Goal: Task Accomplishment & Management: Use online tool/utility

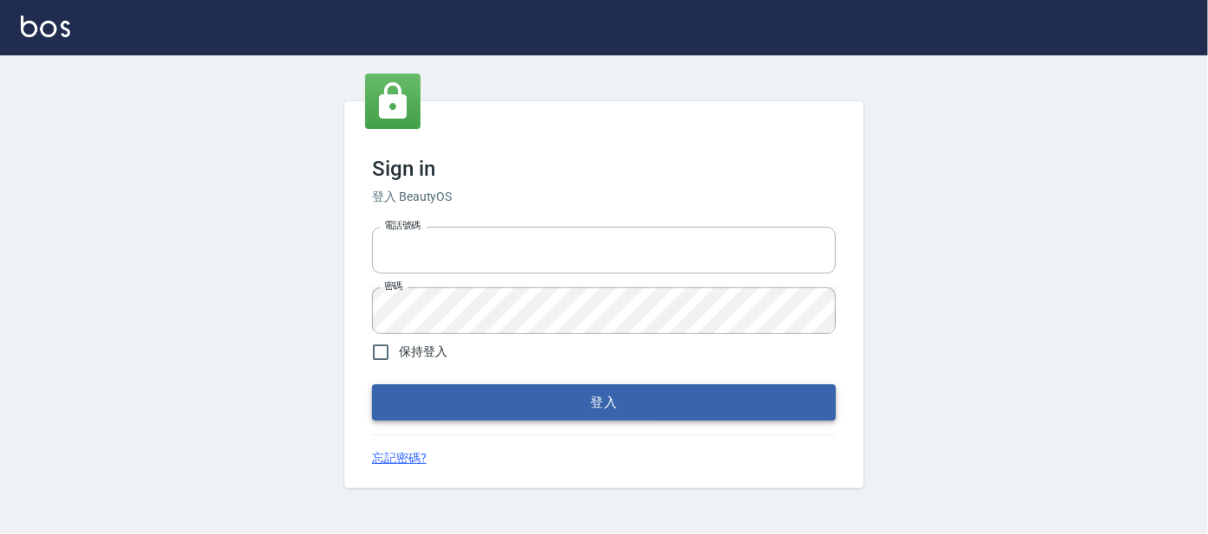
type input "0227605235"
click at [692, 407] on button "登入" at bounding box center [604, 402] width 464 height 36
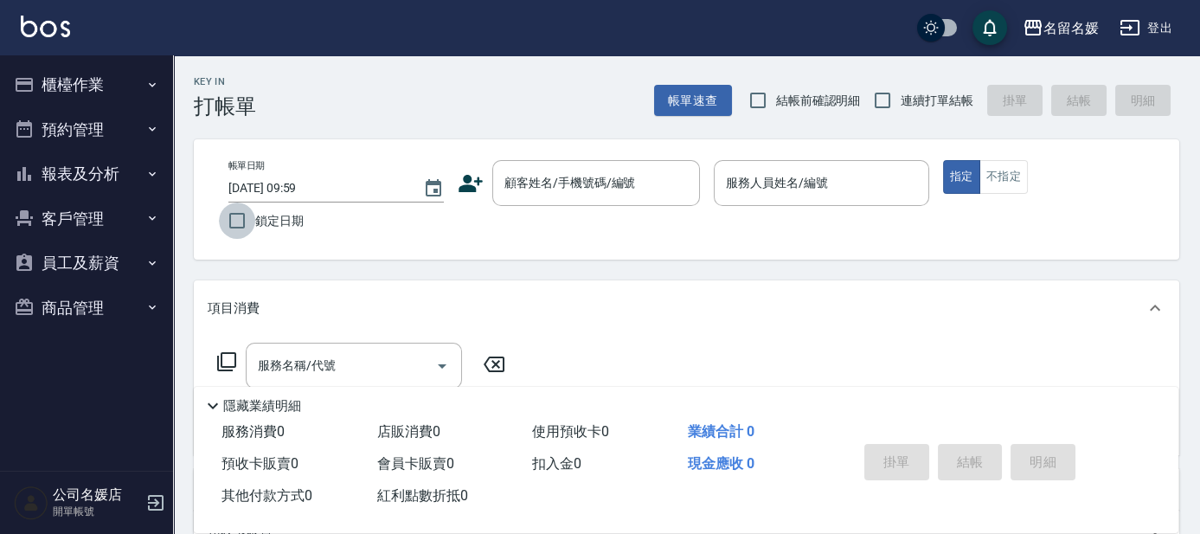
click at [233, 220] on input "鎖定日期" at bounding box center [237, 220] width 36 height 36
checkbox input "true"
click at [749, 102] on input "結帳前確認明細" at bounding box center [758, 100] width 36 height 36
checkbox input "true"
click at [869, 107] on input "連續打單結帳" at bounding box center [882, 100] width 36 height 36
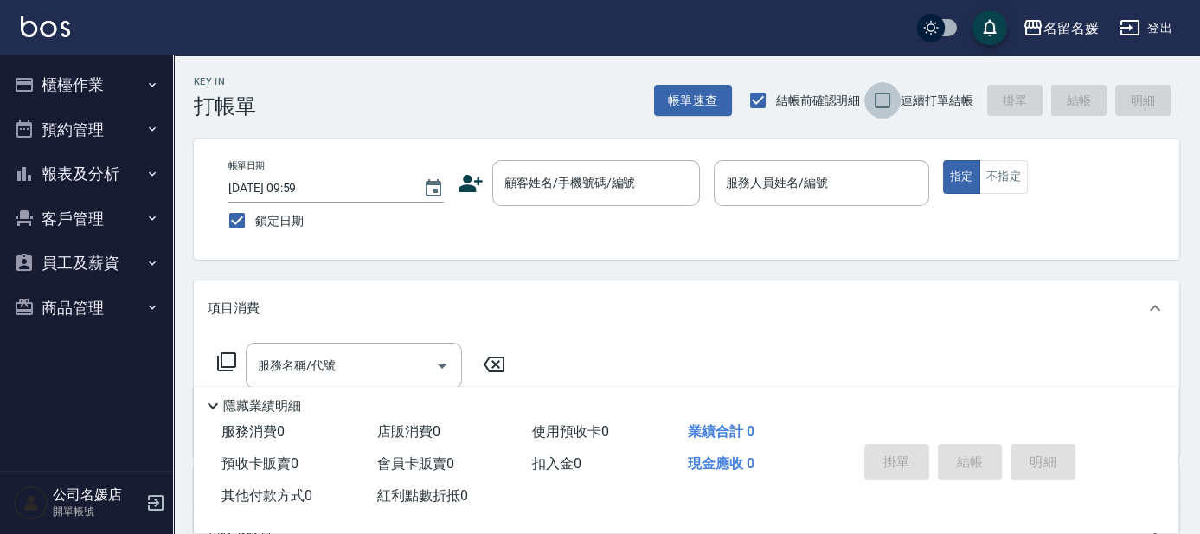
checkbox input "true"
click at [593, 184] on div "顧客姓名/手機號碼/編號 顧客姓名/手機號碼/編號" at bounding box center [596, 183] width 208 height 46
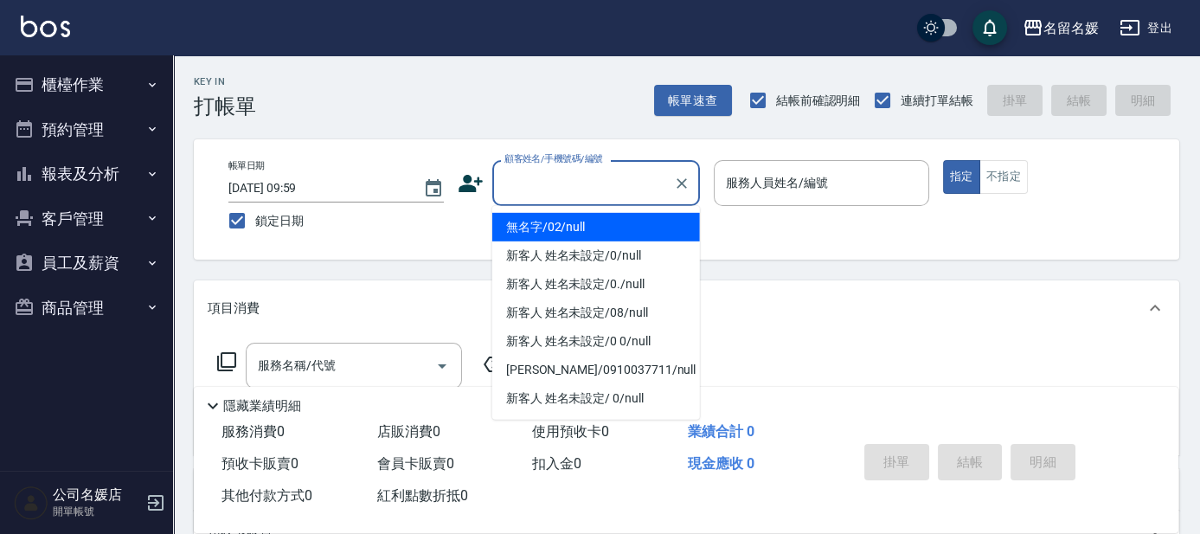
click at [585, 228] on li "無名字/02/null" at bounding box center [596, 227] width 208 height 29
type input "無名字/02/null"
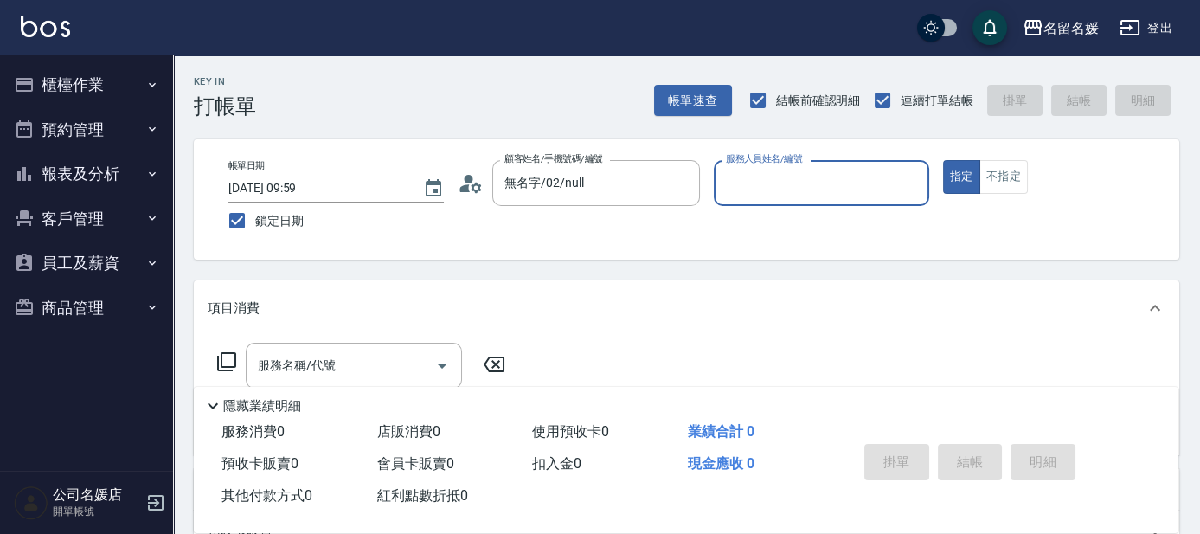
click at [805, 178] on div "服務人員姓名/編號 服務人員姓名/編號" at bounding box center [821, 183] width 215 height 46
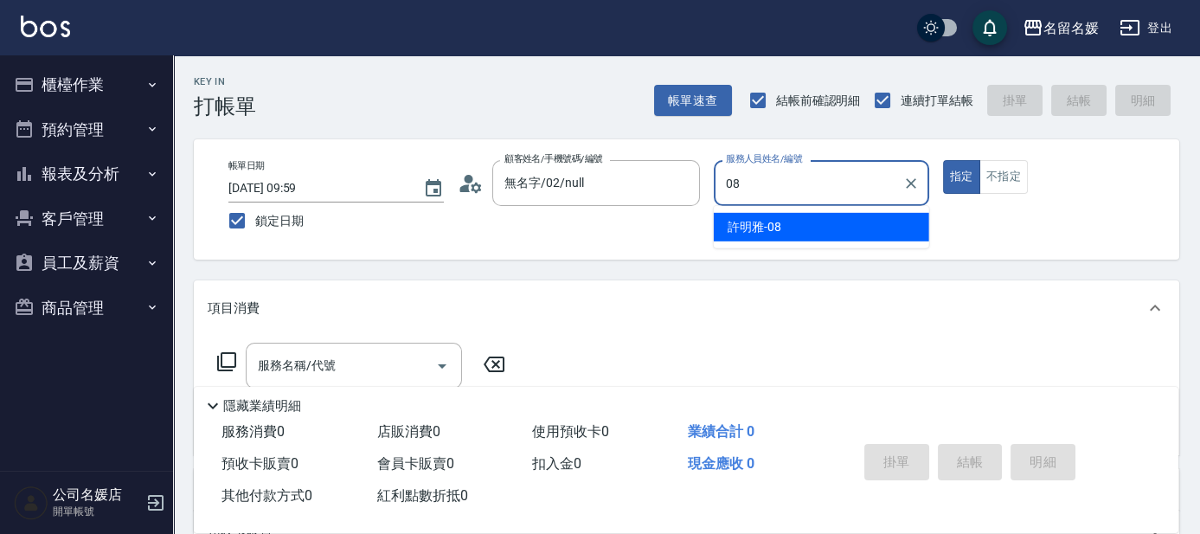
type input "08"
type button "true"
type input "許明雅-08"
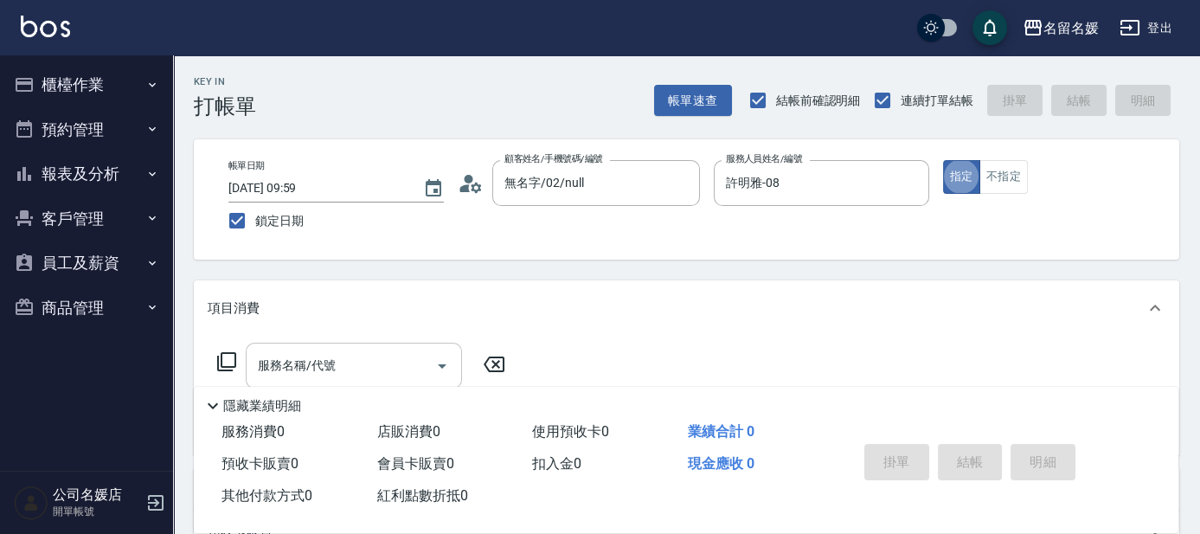
click at [377, 363] on input "服務名稱/代號" at bounding box center [340, 365] width 175 height 30
click at [378, 367] on input "服務名稱/代號" at bounding box center [340, 365] width 175 height 30
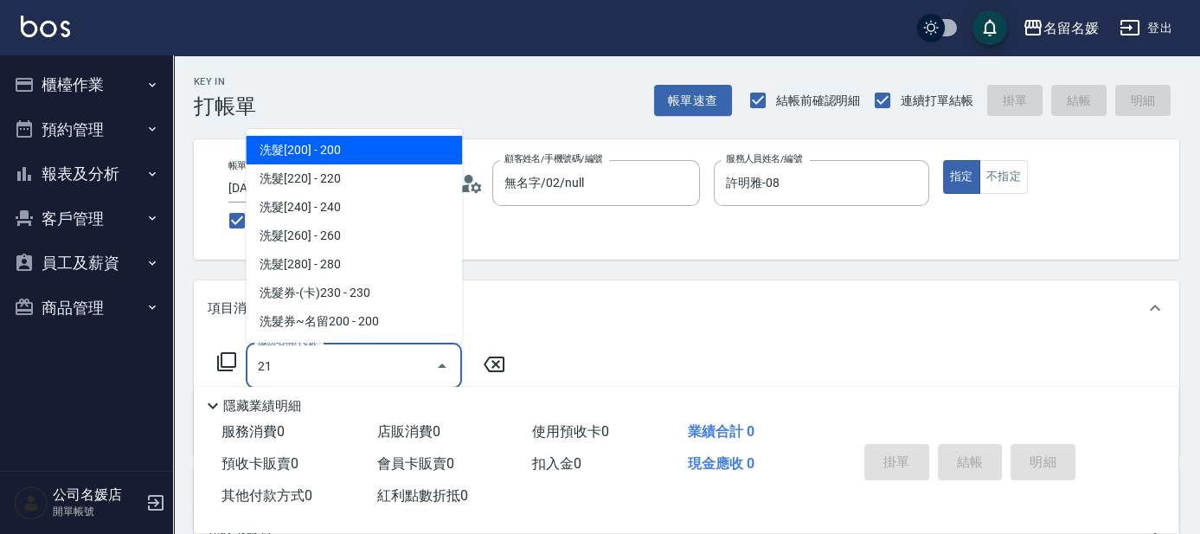
type input "212"
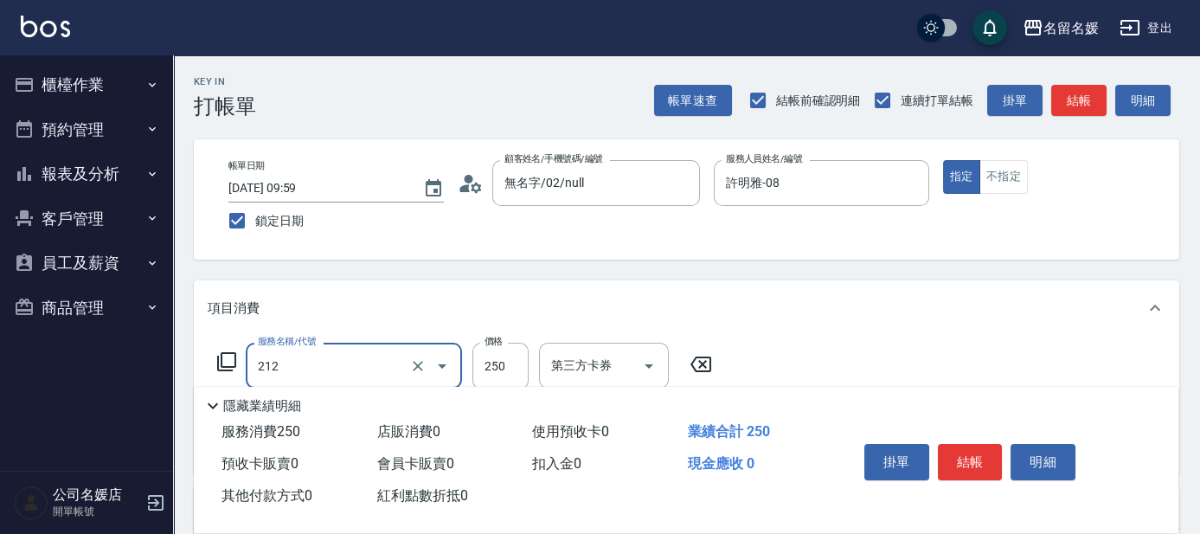
type input "舊有卡券"
click at [603, 356] on input "洗-1" at bounding box center [591, 365] width 88 height 30
type input "洗髮券-(卡)250(212)"
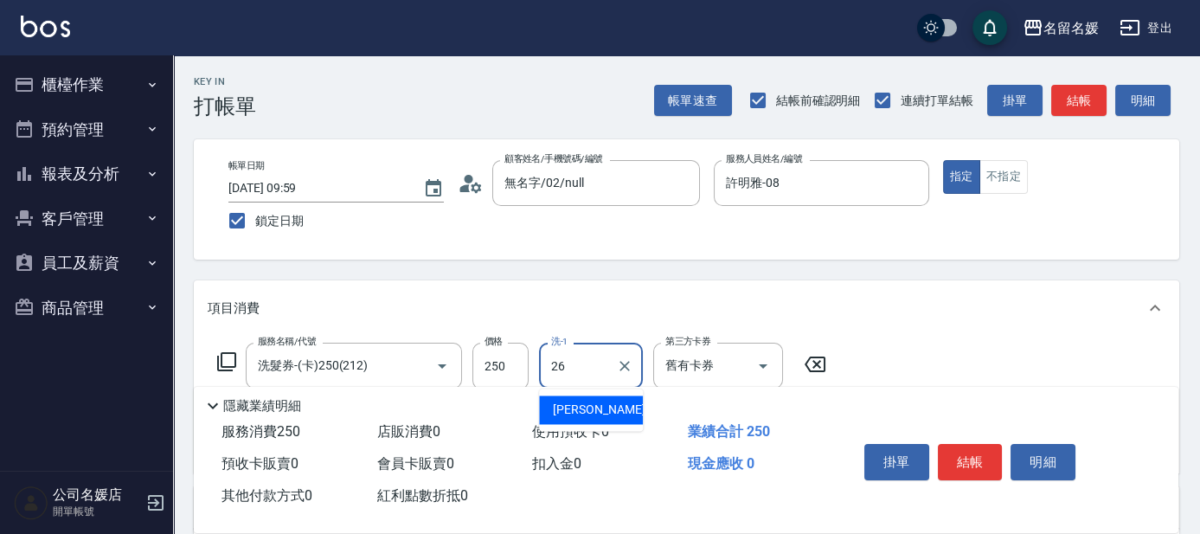
type input "蔡愛陵-26"
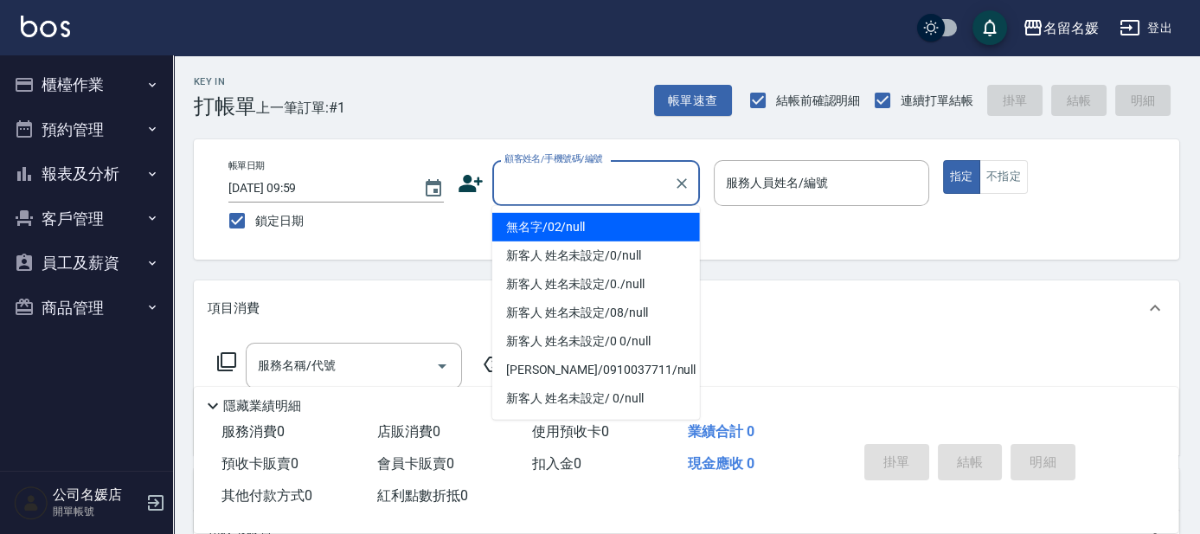
type input "0"
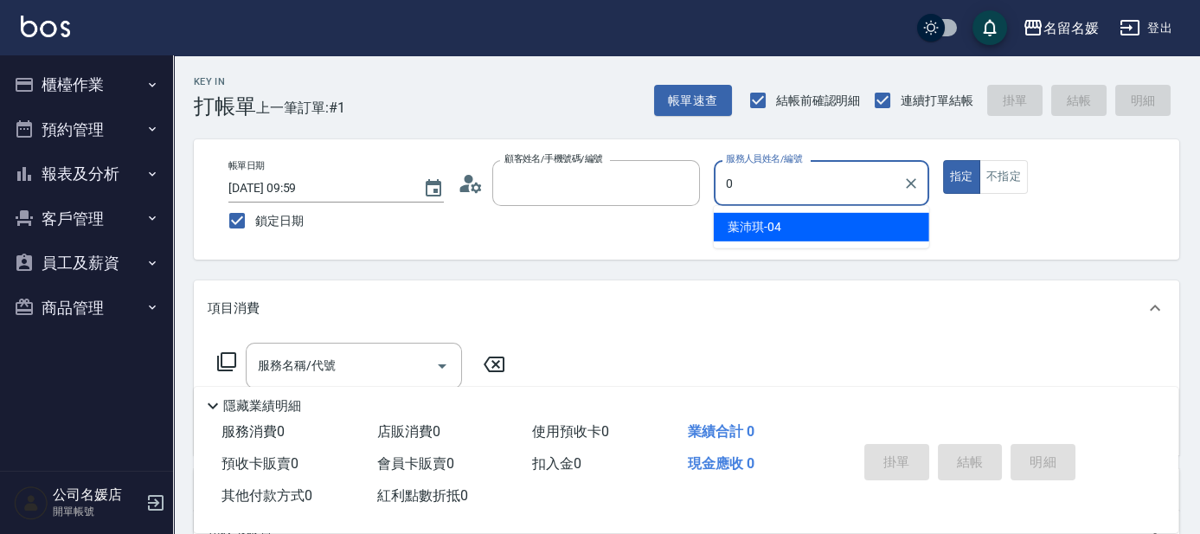
type input "無名字/02/null"
type input "[PERSON_NAME]-04"
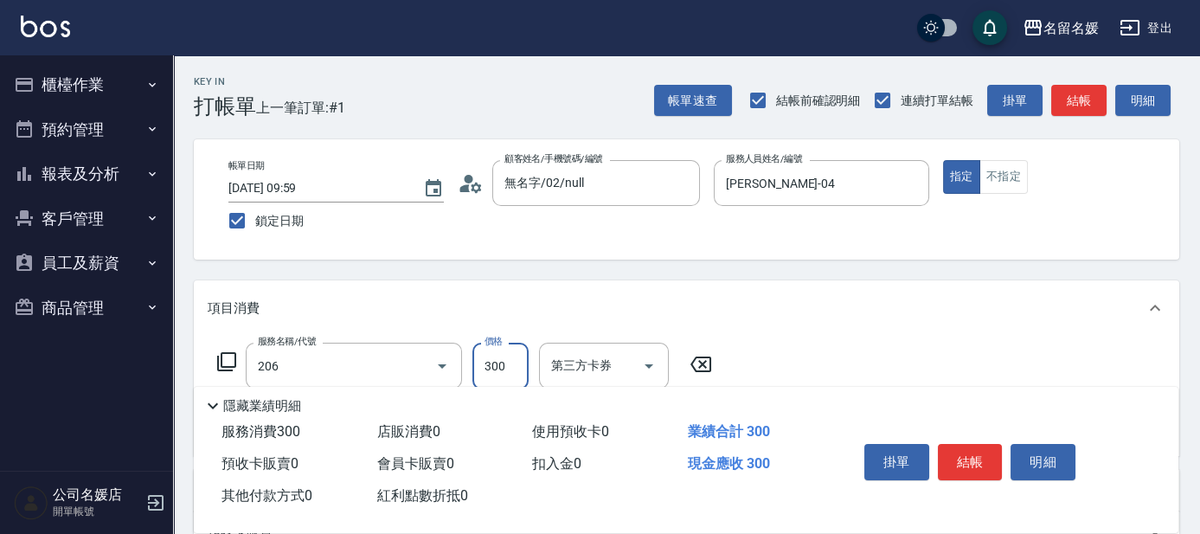
type input "洗髮[300](206)"
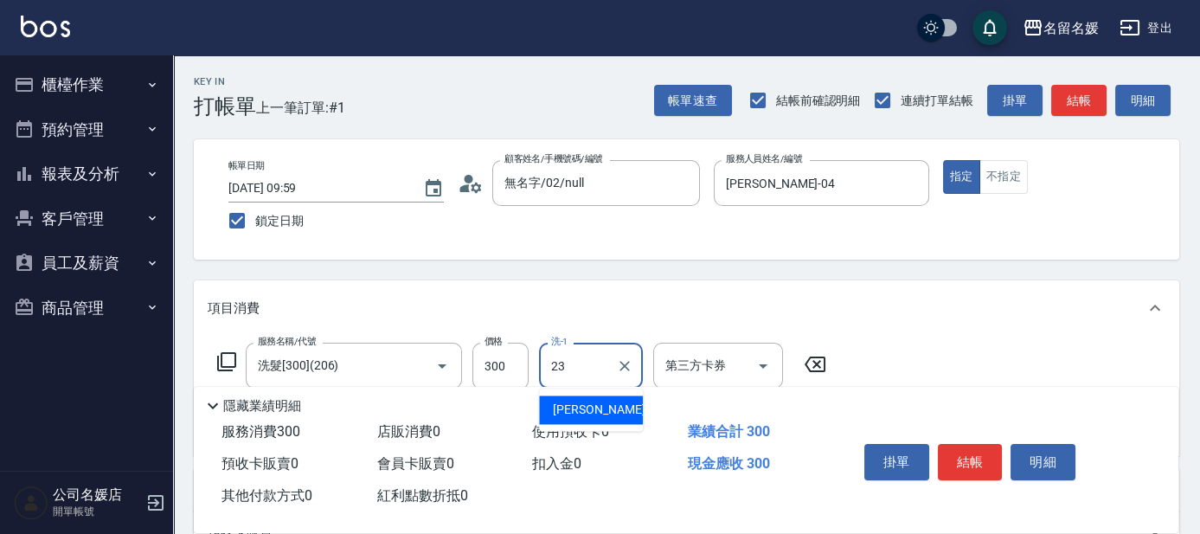
type input "[PERSON_NAME]-23"
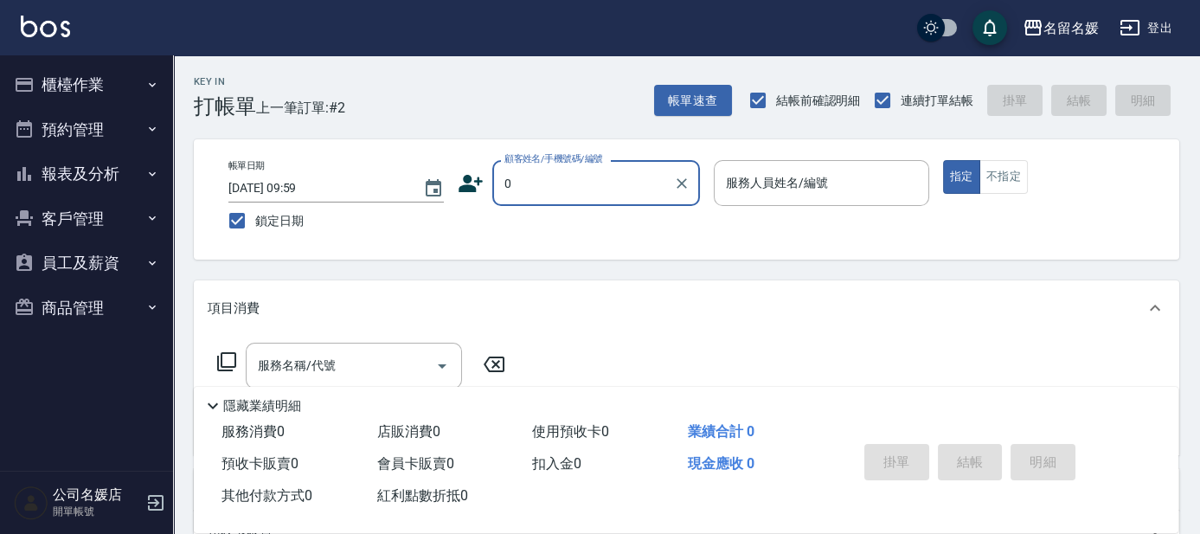
type input "0"
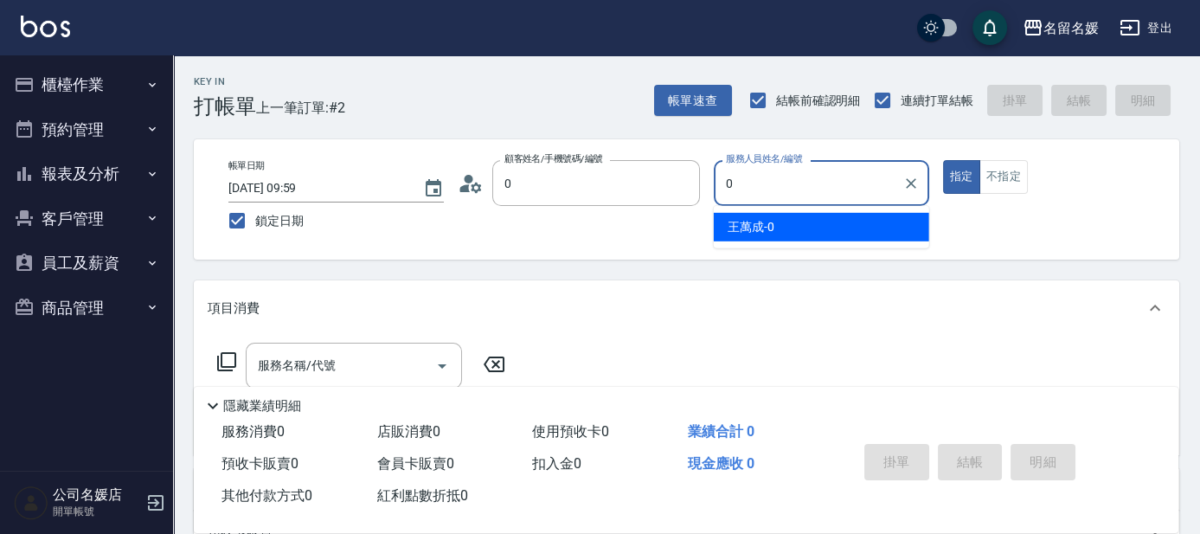
type input "無名字/02/null"
type input "[PERSON_NAME]-07"
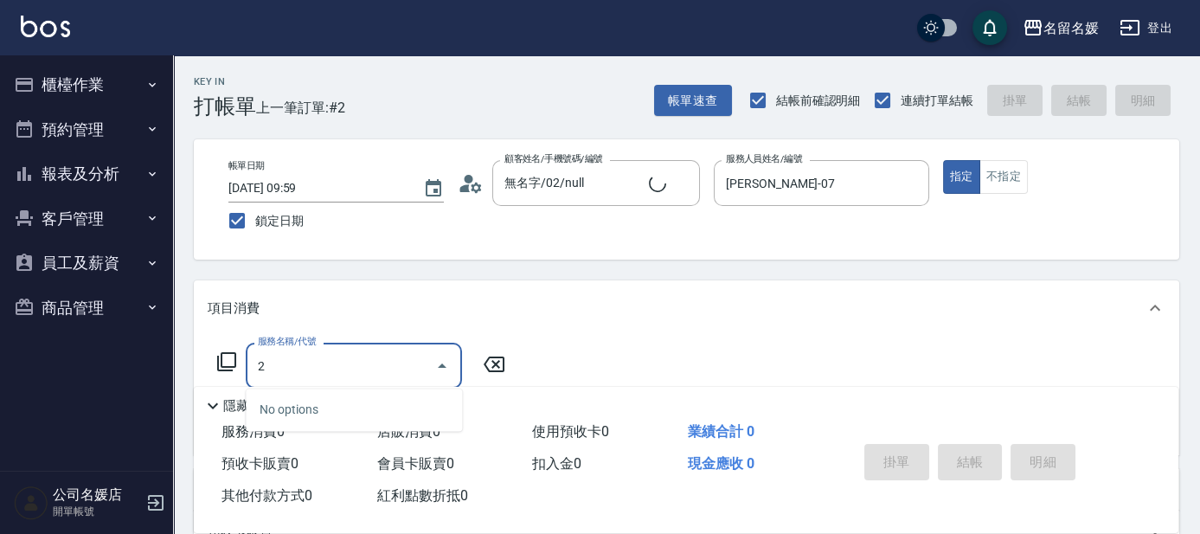
type input "20"
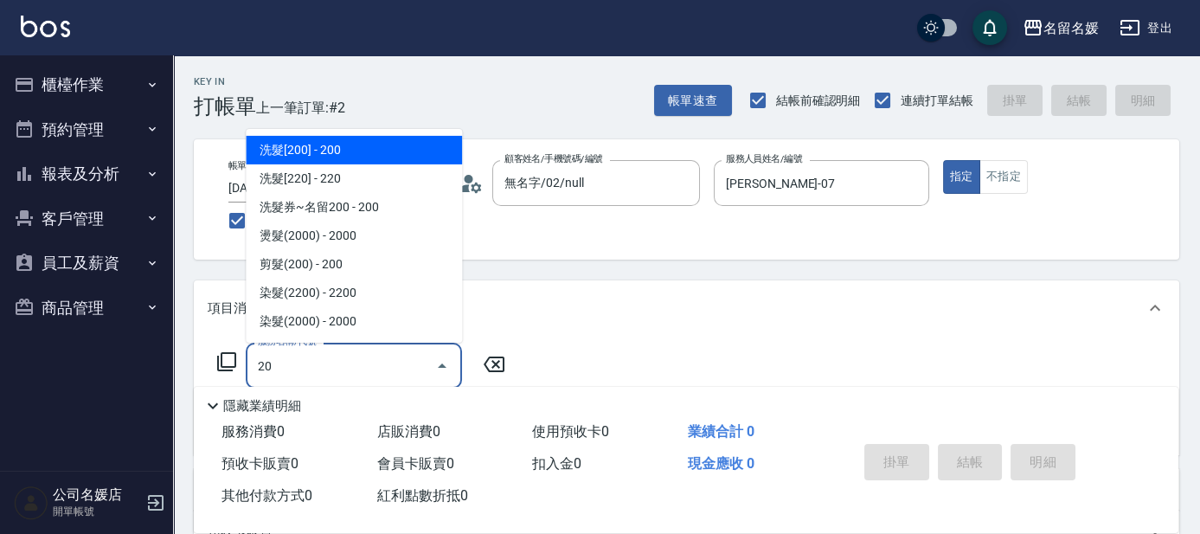
type input "新客人 姓名未設定/0/null"
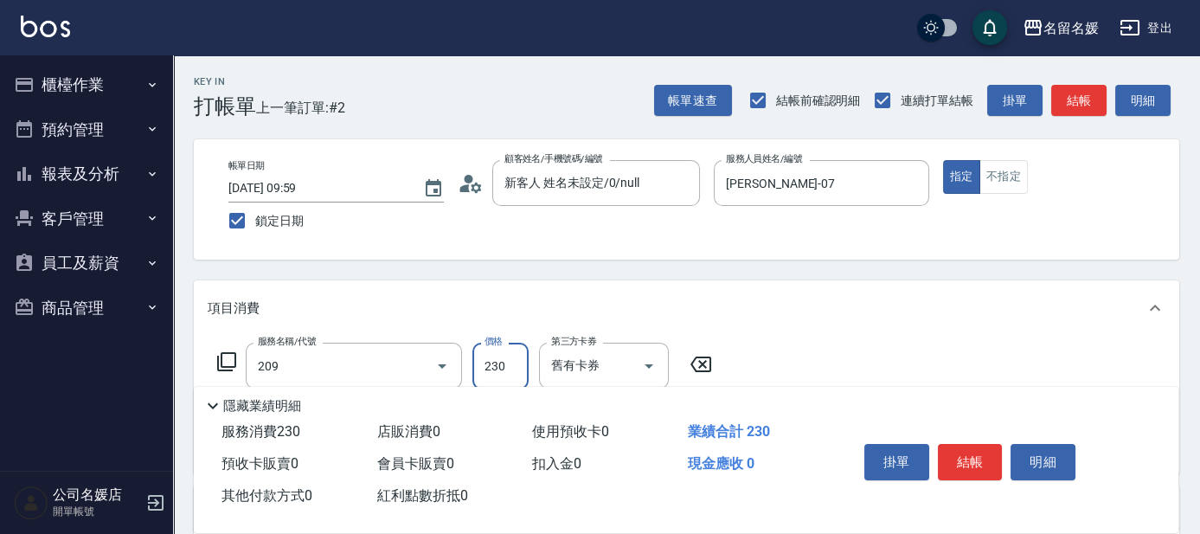
type input "洗髮券-(卡)230(209)"
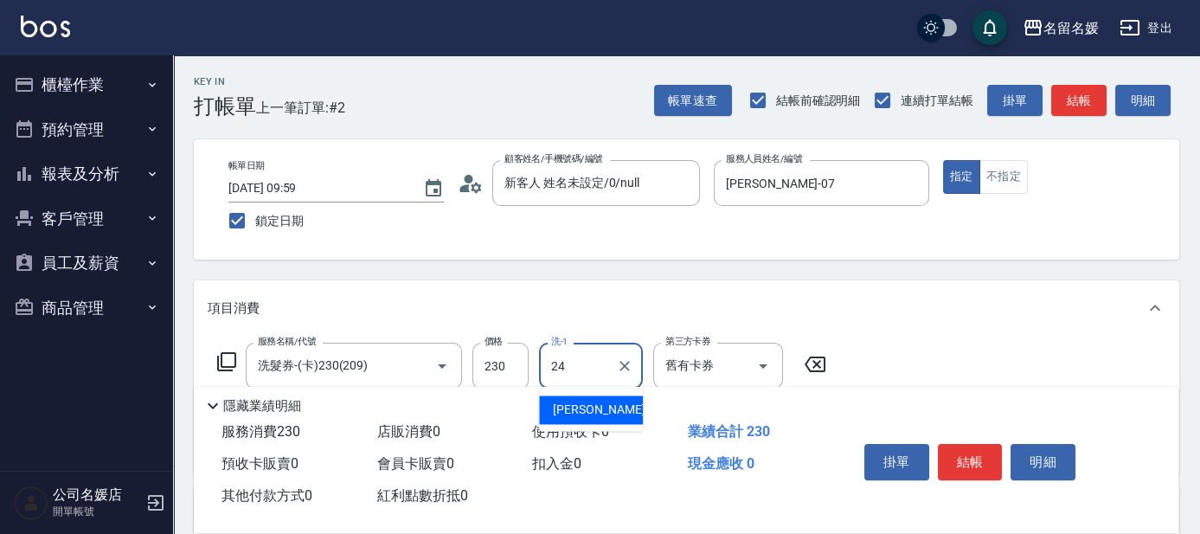
type input "[PERSON_NAME]-24"
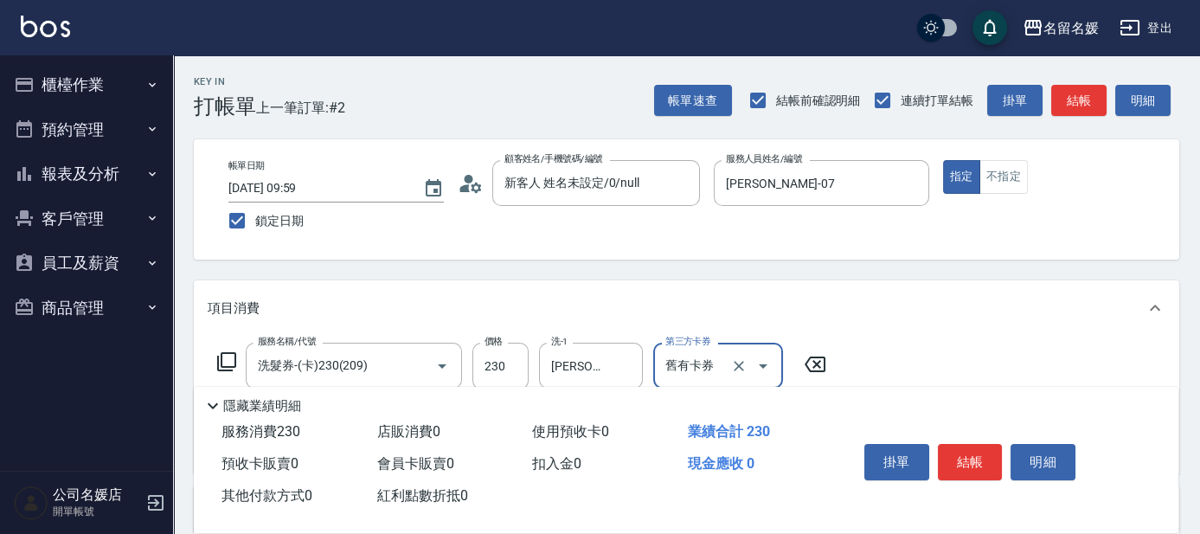
type input "舊有卡券"
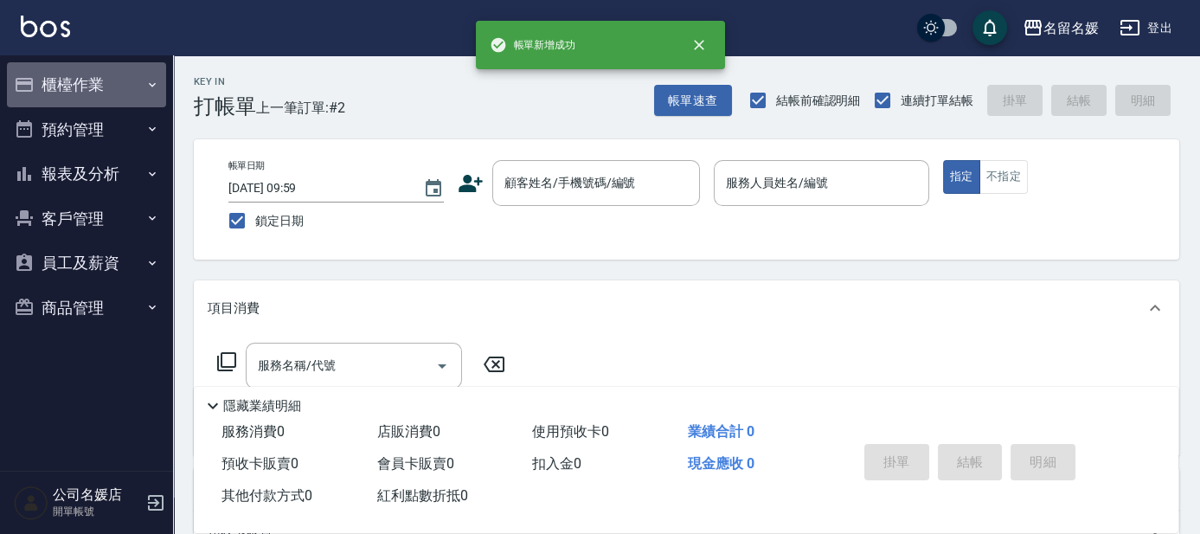
click at [108, 88] on button "櫃檯作業" at bounding box center [86, 84] width 159 height 45
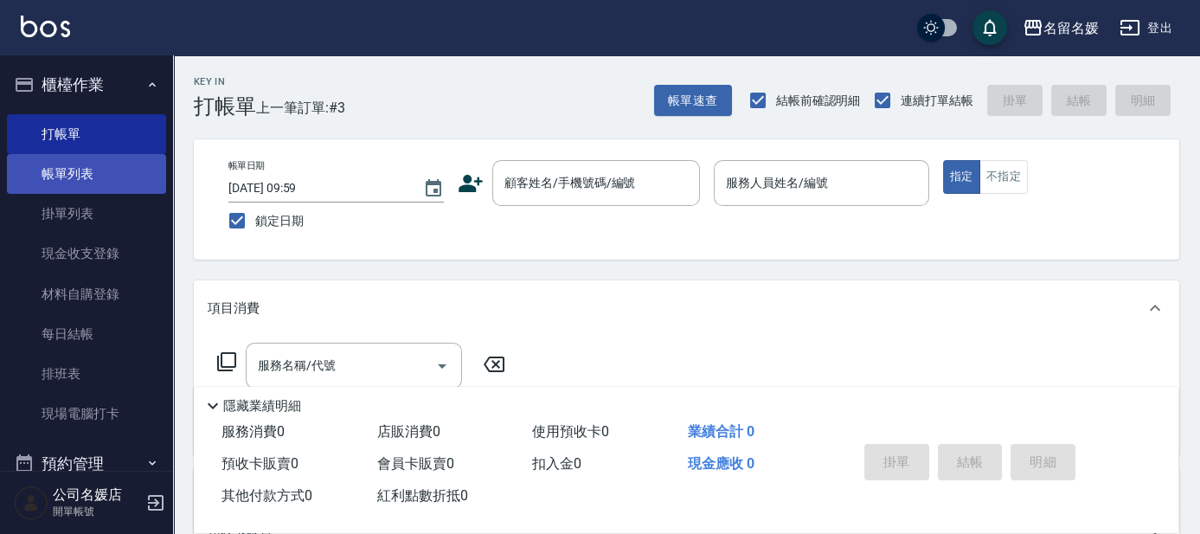
click at [80, 189] on link "帳單列表" at bounding box center [86, 174] width 159 height 40
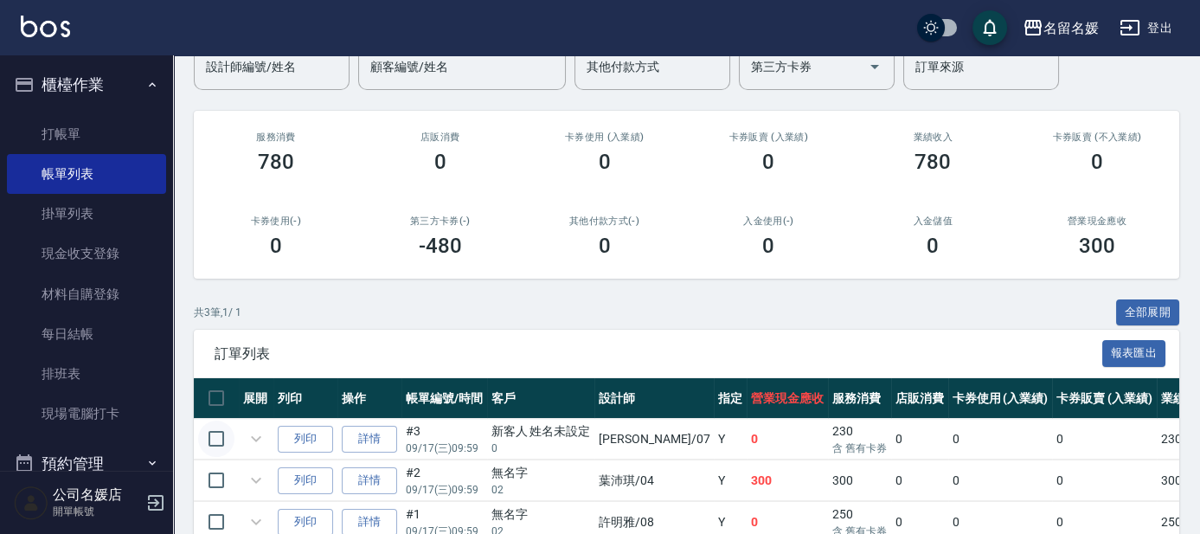
scroll to position [235, 0]
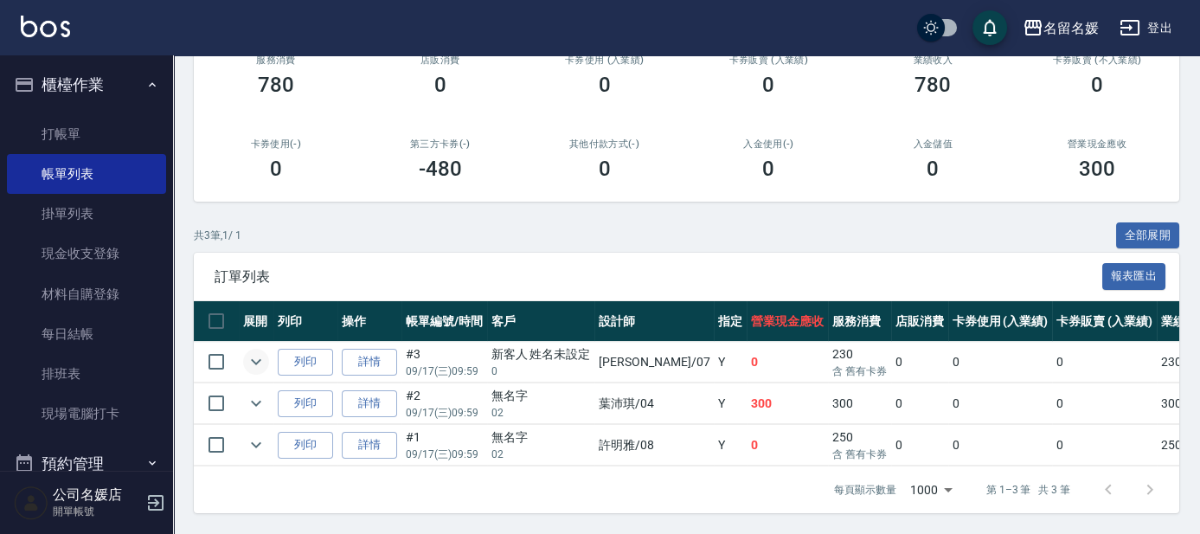
click at [260, 364] on icon "expand row" at bounding box center [256, 361] width 21 height 21
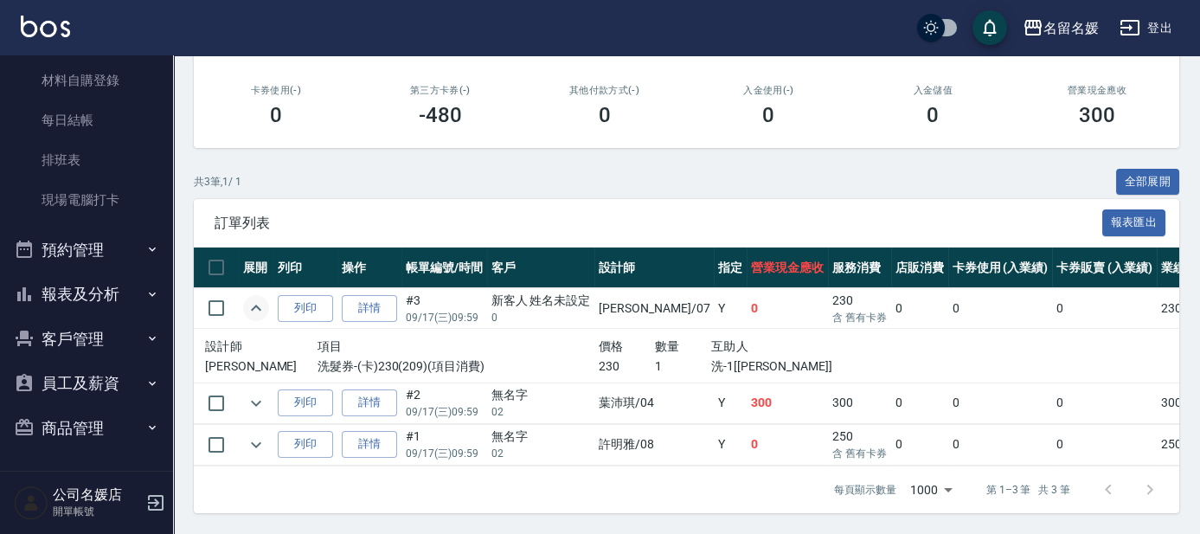
scroll to position [298, 0]
click at [71, 304] on button "報表及分析" at bounding box center [86, 294] width 159 height 45
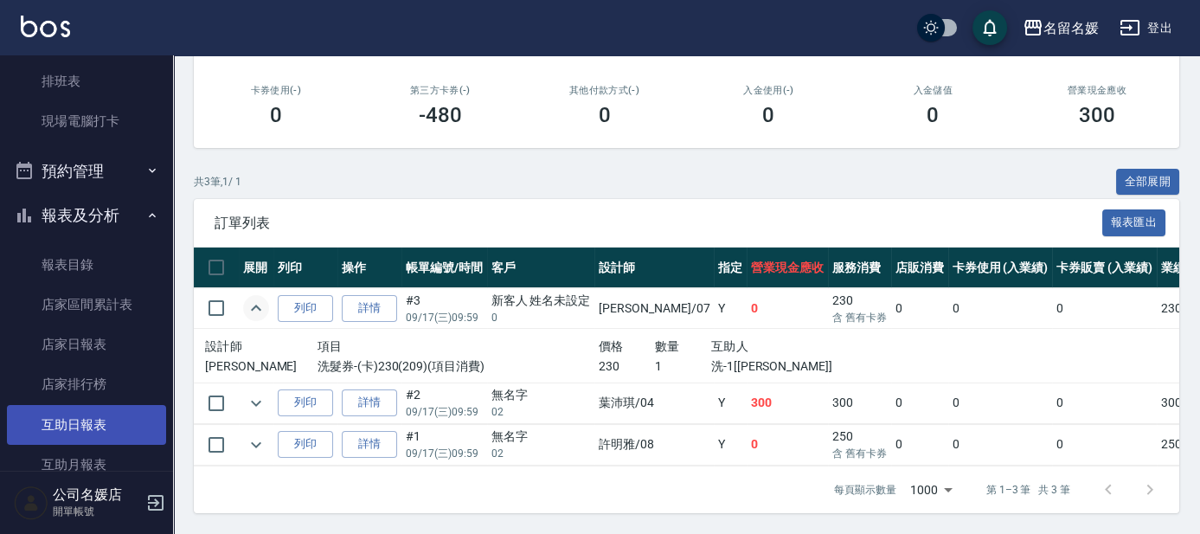
scroll to position [371, 0]
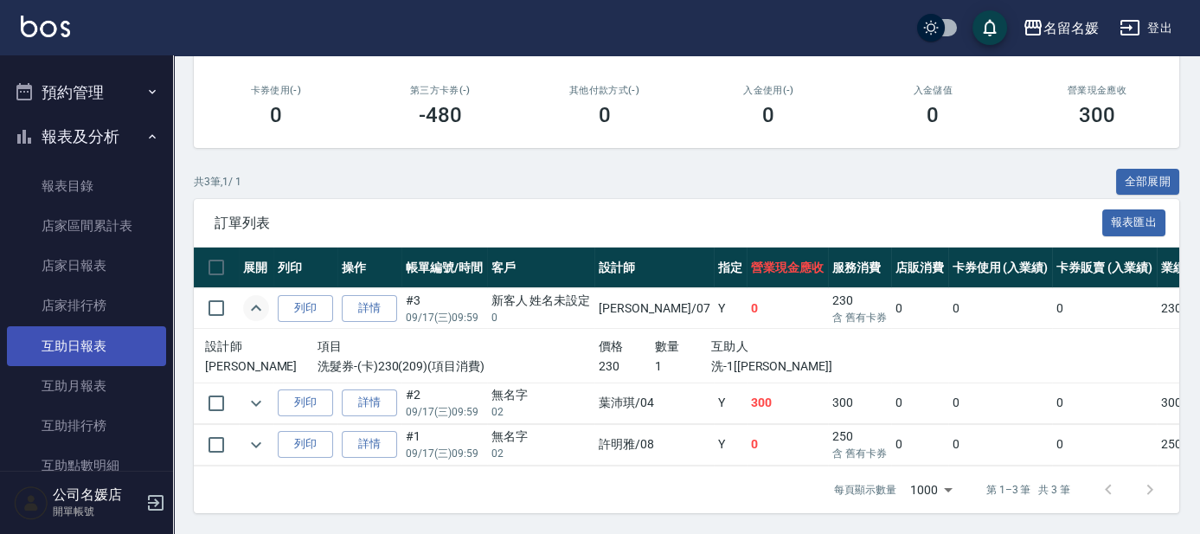
click at [78, 344] on link "互助日報表" at bounding box center [86, 346] width 159 height 40
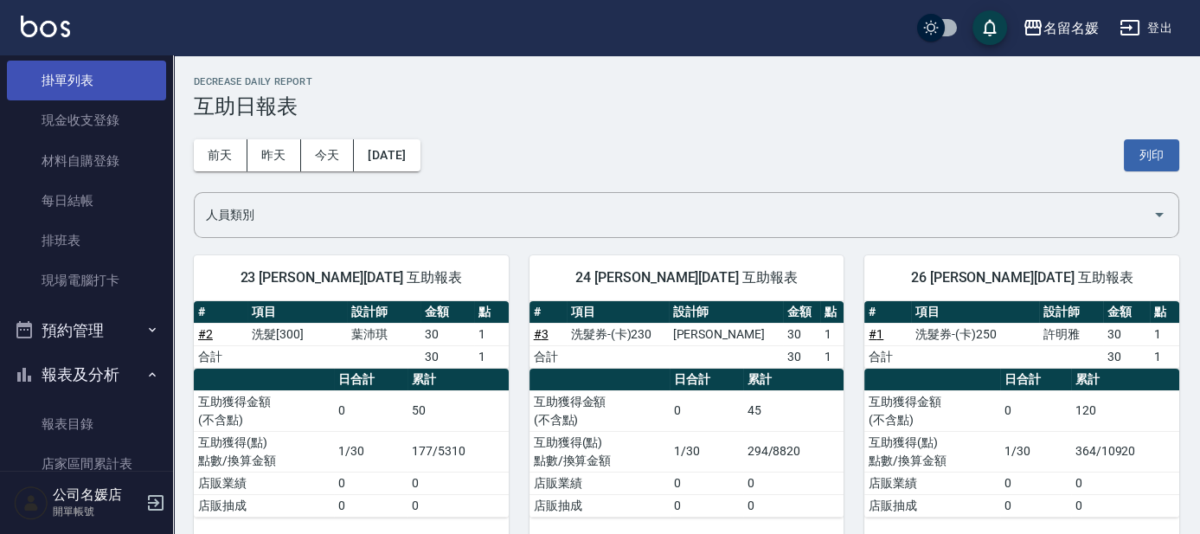
scroll to position [56, 0]
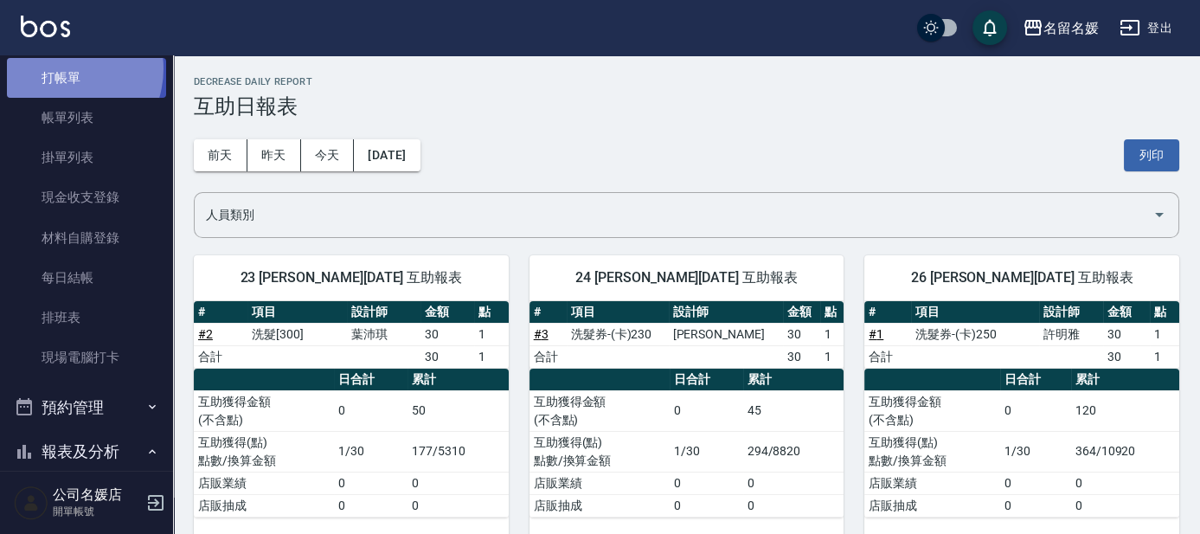
click at [61, 67] on link "打帳單" at bounding box center [86, 78] width 159 height 40
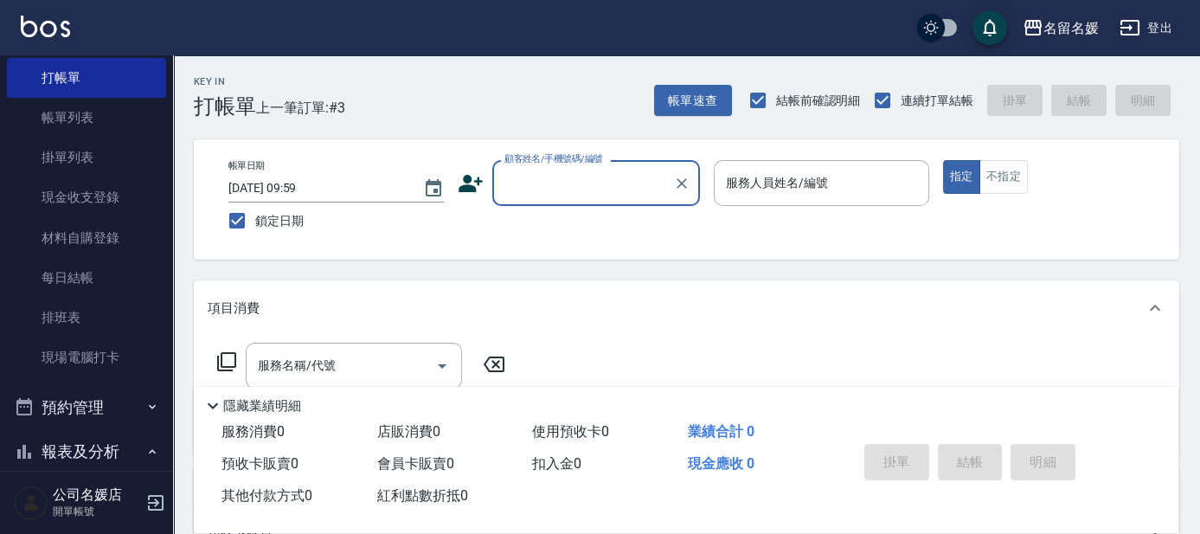
click at [572, 172] on input "顧客姓名/手機號碼/編號" at bounding box center [583, 183] width 166 height 30
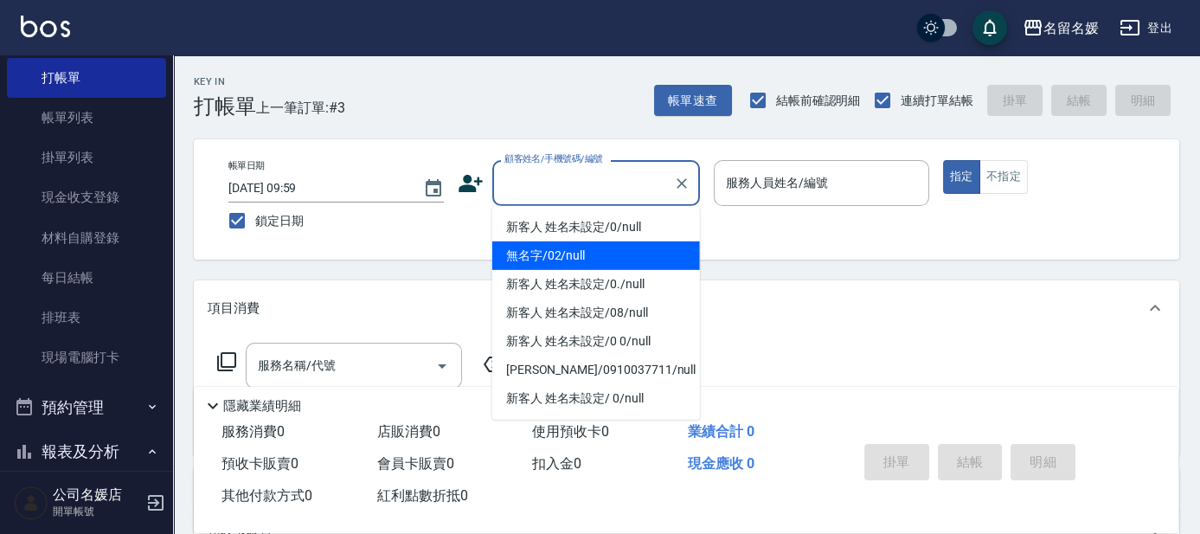
click at [573, 256] on li "無名字/02/null" at bounding box center [596, 255] width 208 height 29
type input "無名字/02/null"
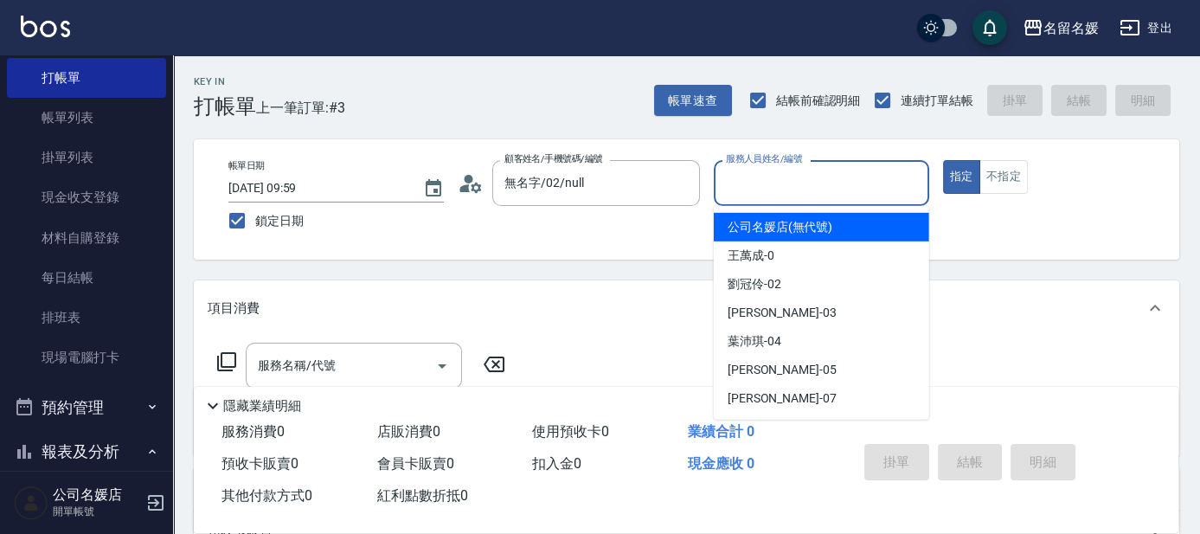
click at [771, 184] on input "服務人員姓名/編號" at bounding box center [821, 183] width 200 height 30
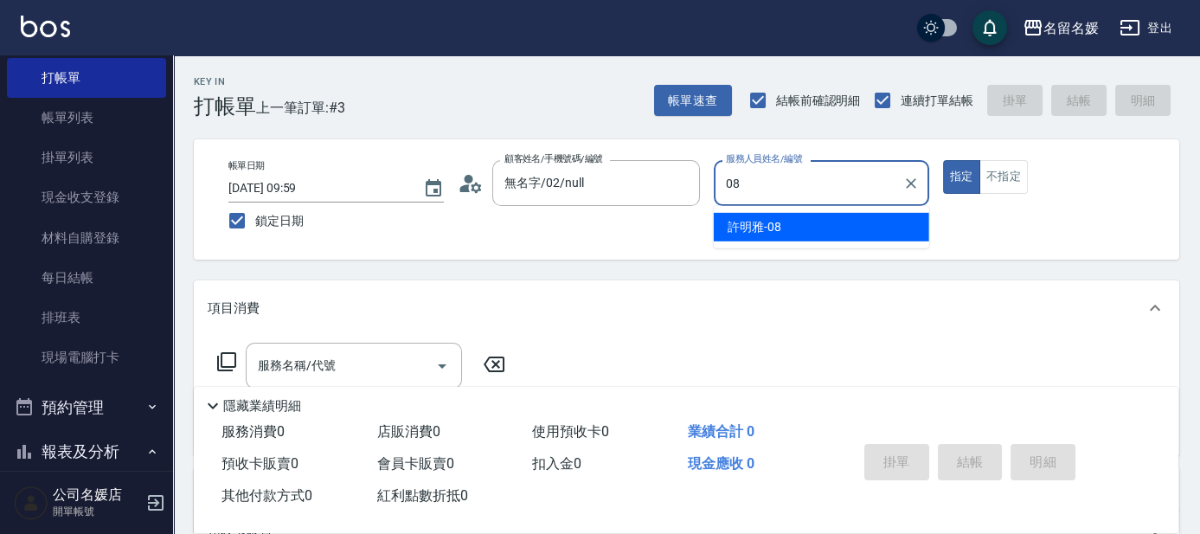
type input "08"
type button "true"
type input "許明雅-08"
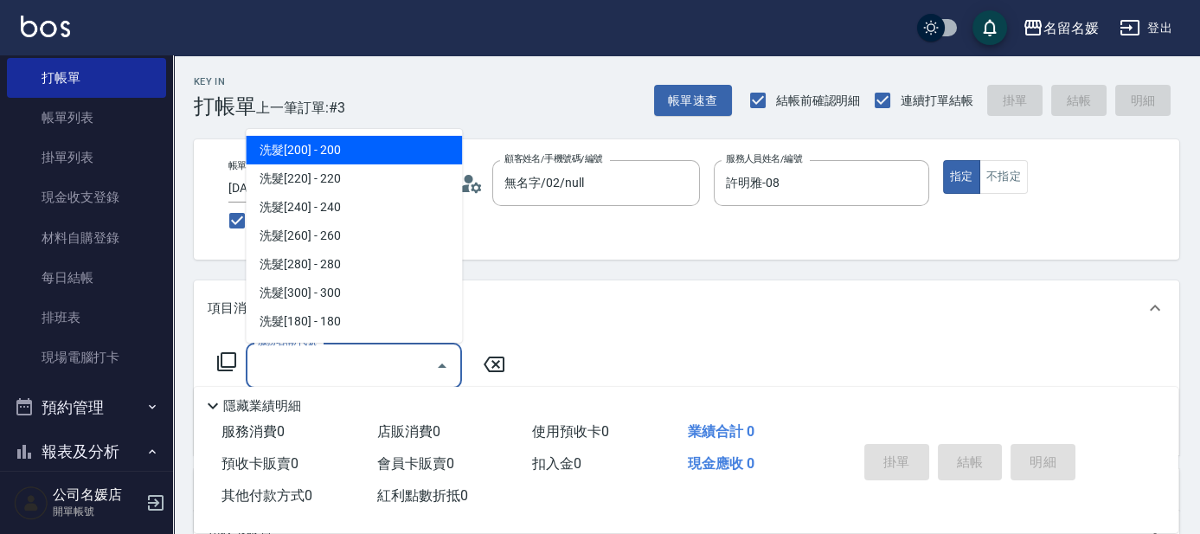
click at [369, 350] on input "服務名稱/代號" at bounding box center [340, 365] width 175 height 30
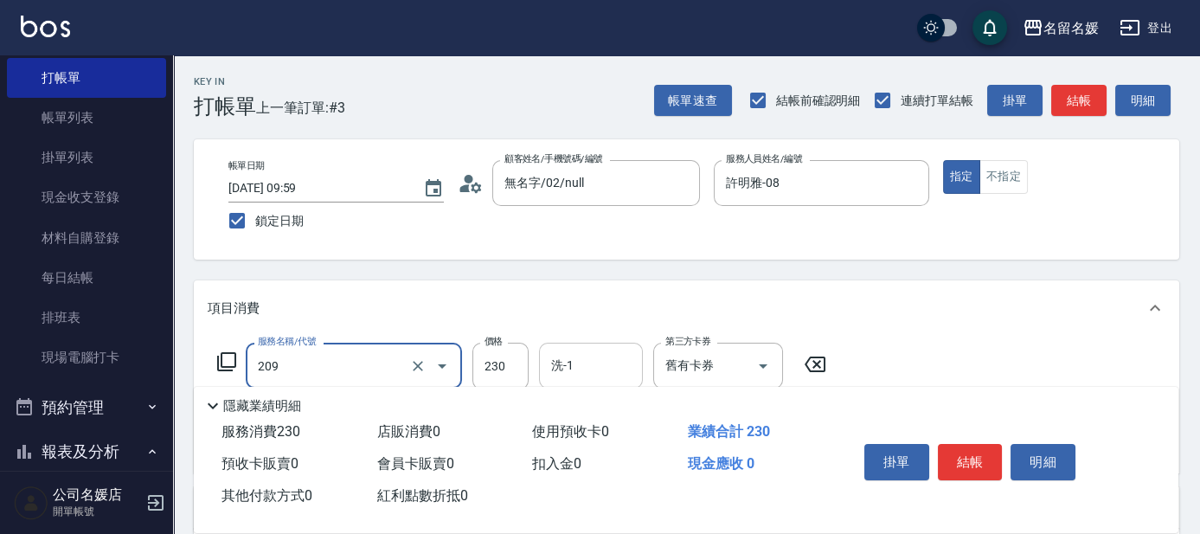
type input "洗髮券-(卡)230(209)"
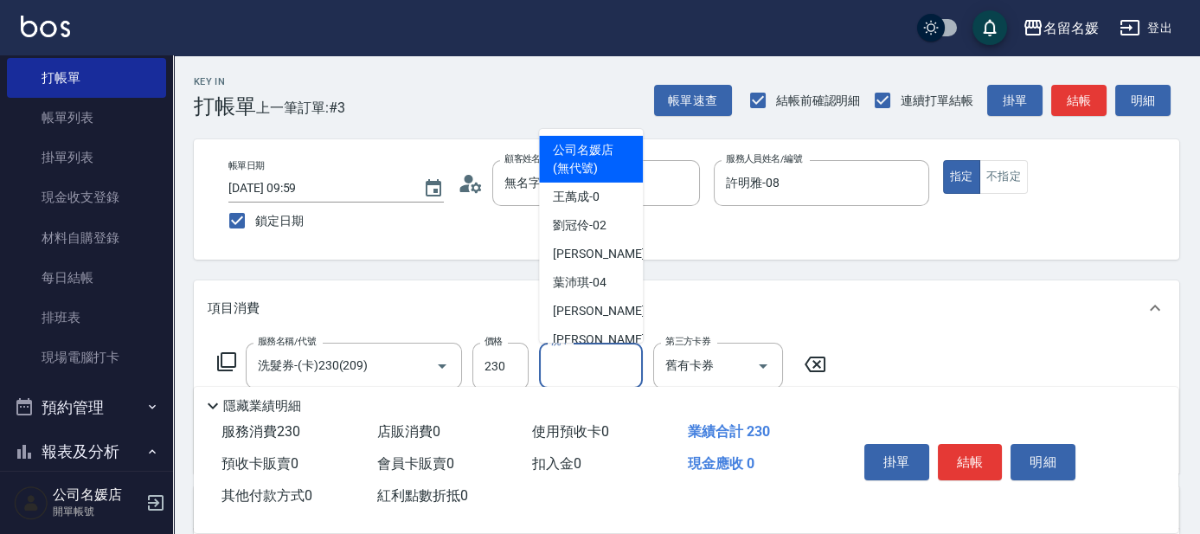
click at [608, 356] on input "洗-1" at bounding box center [591, 365] width 88 height 30
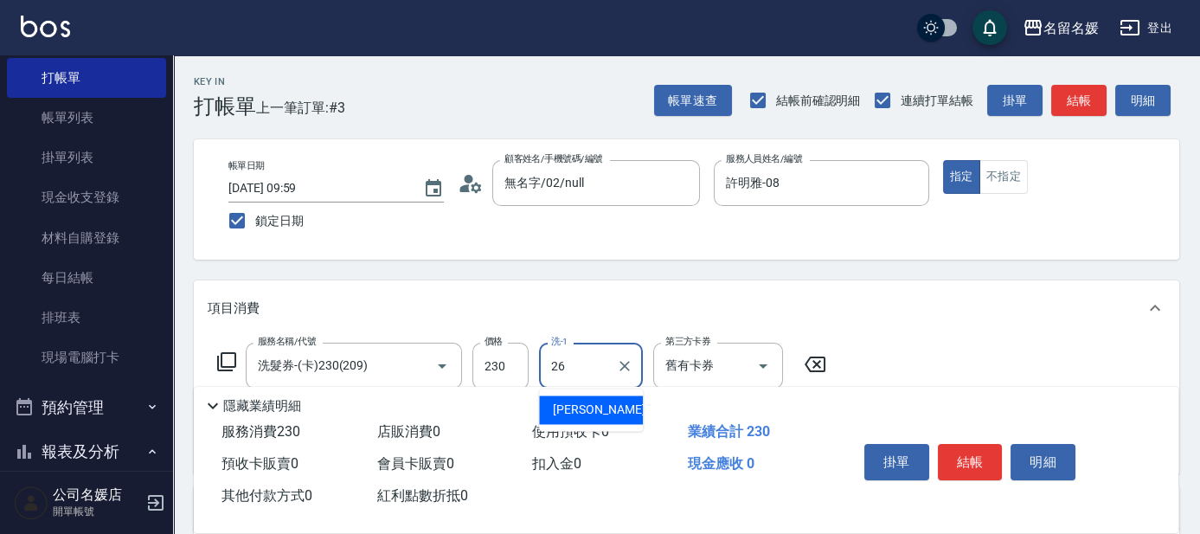
type input "蔡愛陵-26"
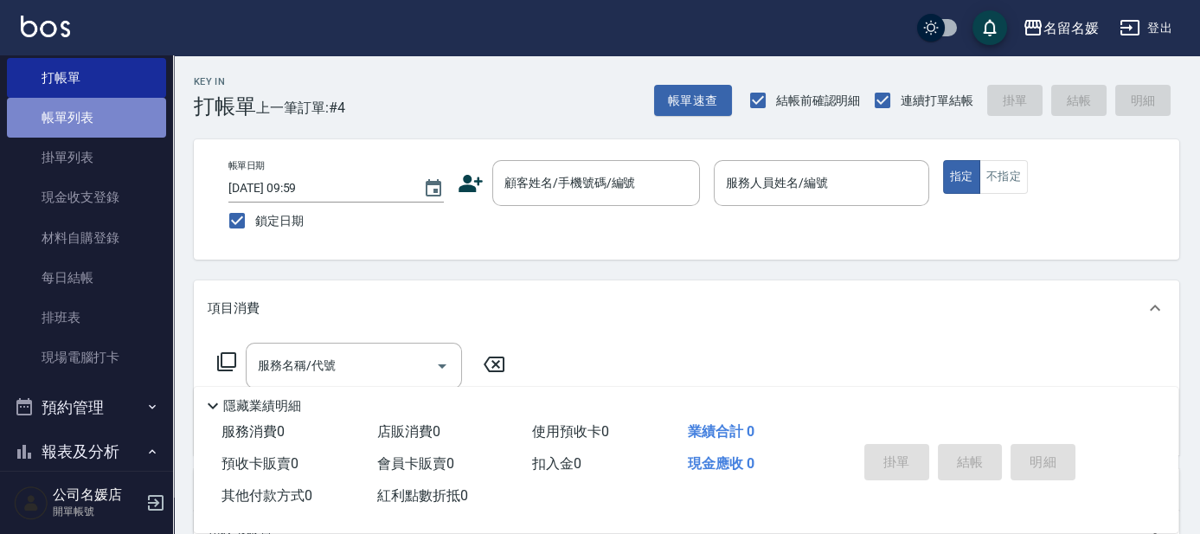
click at [106, 114] on link "帳單列表" at bounding box center [86, 118] width 159 height 40
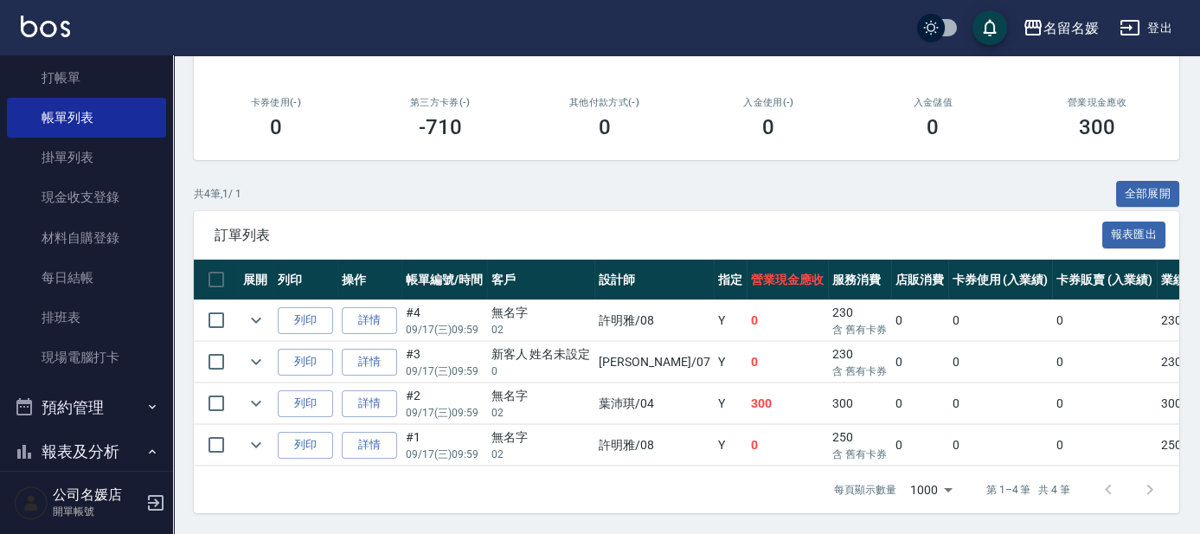
scroll to position [285, 0]
click at [251, 310] on icon "expand row" at bounding box center [256, 320] width 21 height 21
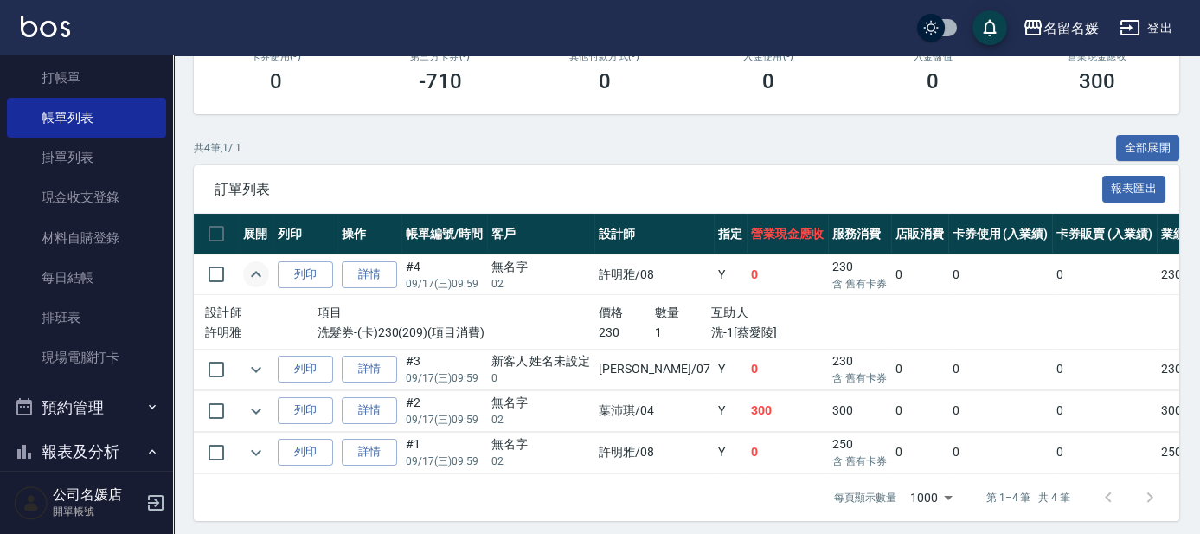
scroll to position [339, 0]
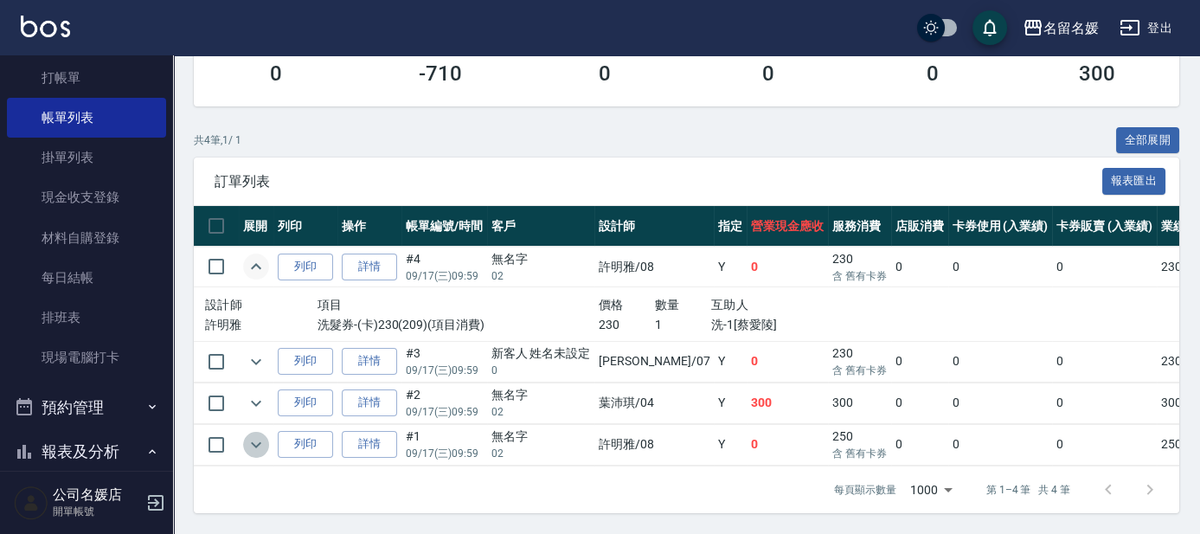
click at [259, 434] on icon "expand row" at bounding box center [256, 444] width 21 height 21
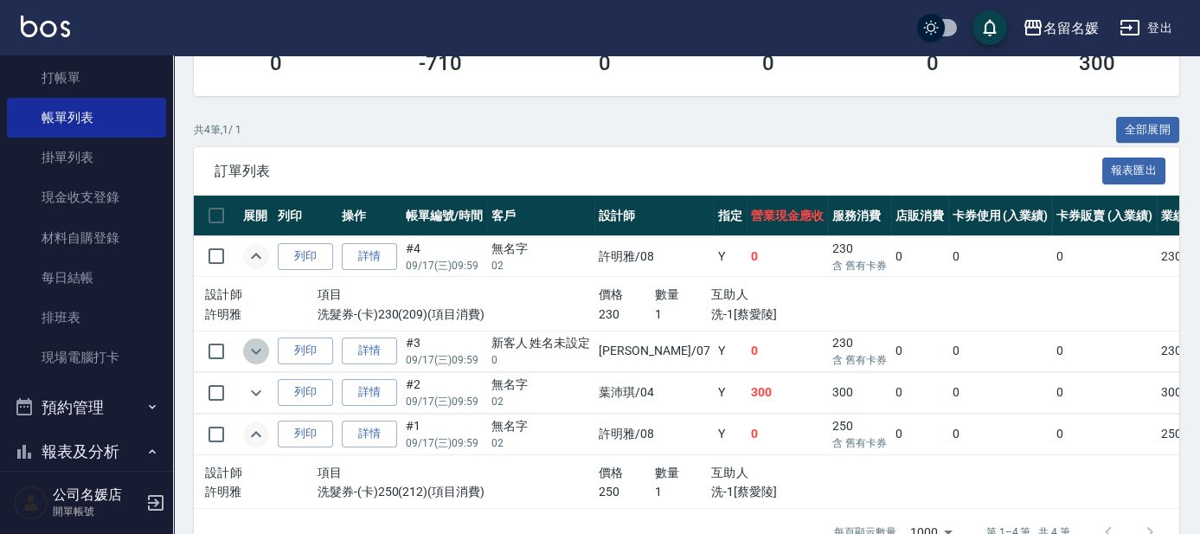
click at [251, 342] on icon "expand row" at bounding box center [256, 351] width 21 height 21
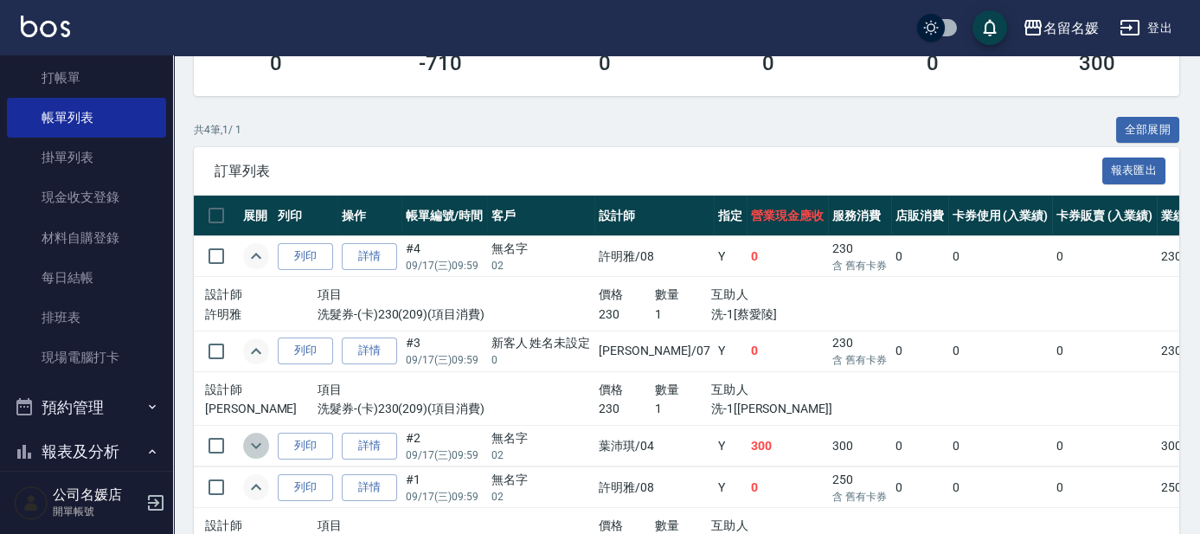
click at [258, 439] on icon "expand row" at bounding box center [256, 445] width 21 height 21
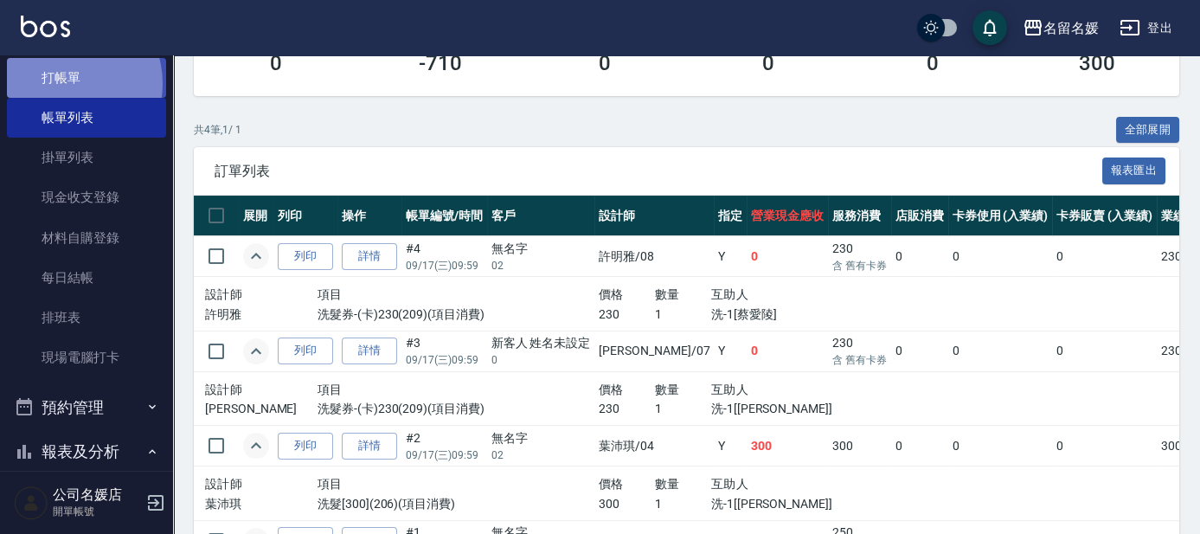
click at [66, 83] on link "打帳單" at bounding box center [86, 78] width 159 height 40
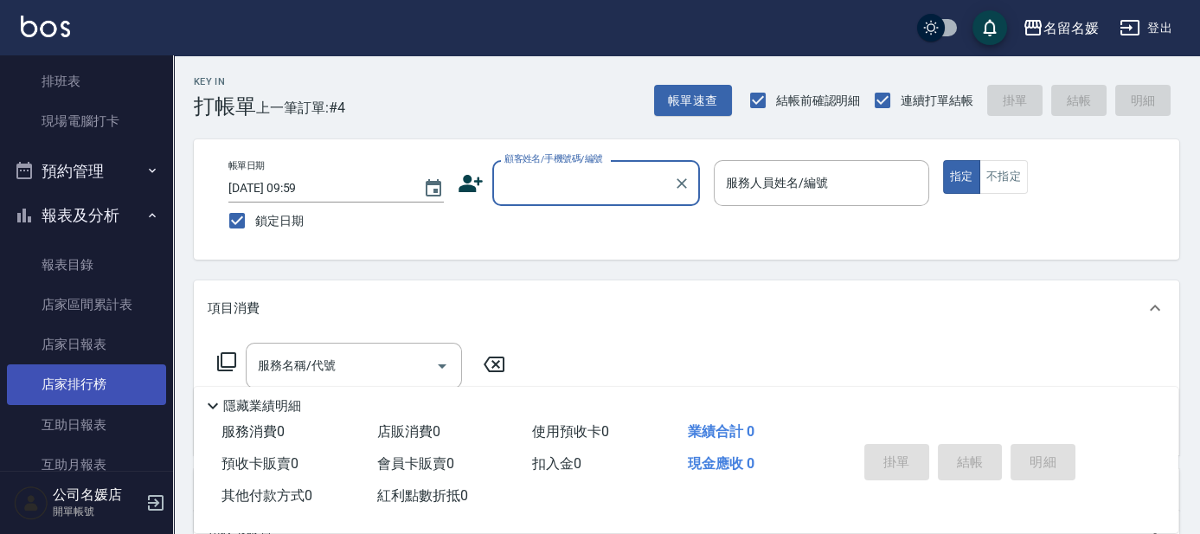
scroll to position [371, 0]
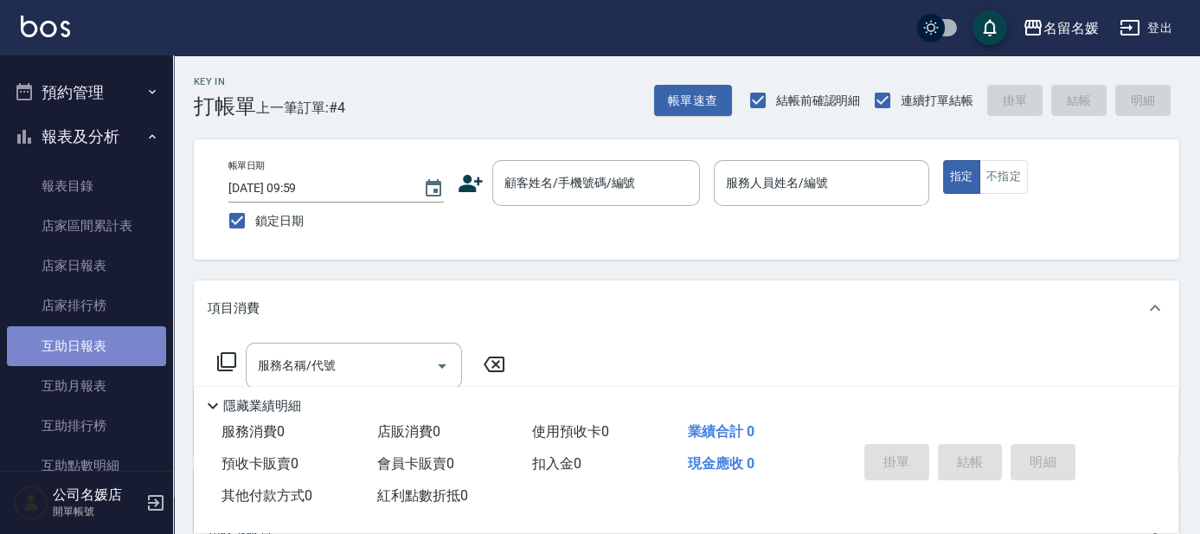
click at [107, 337] on link "互助日報表" at bounding box center [86, 346] width 159 height 40
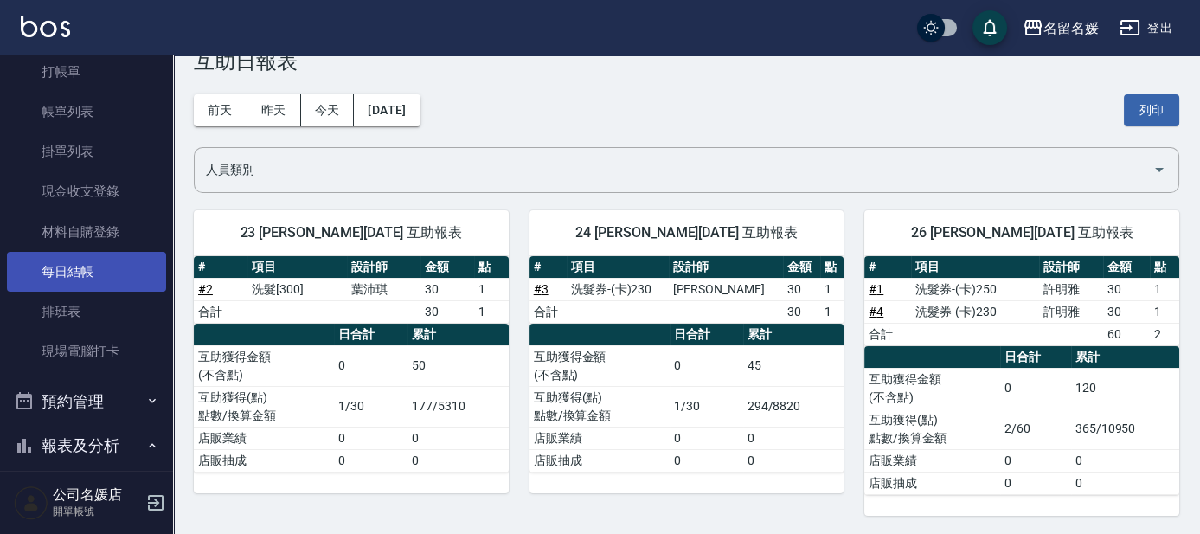
scroll to position [56, 0]
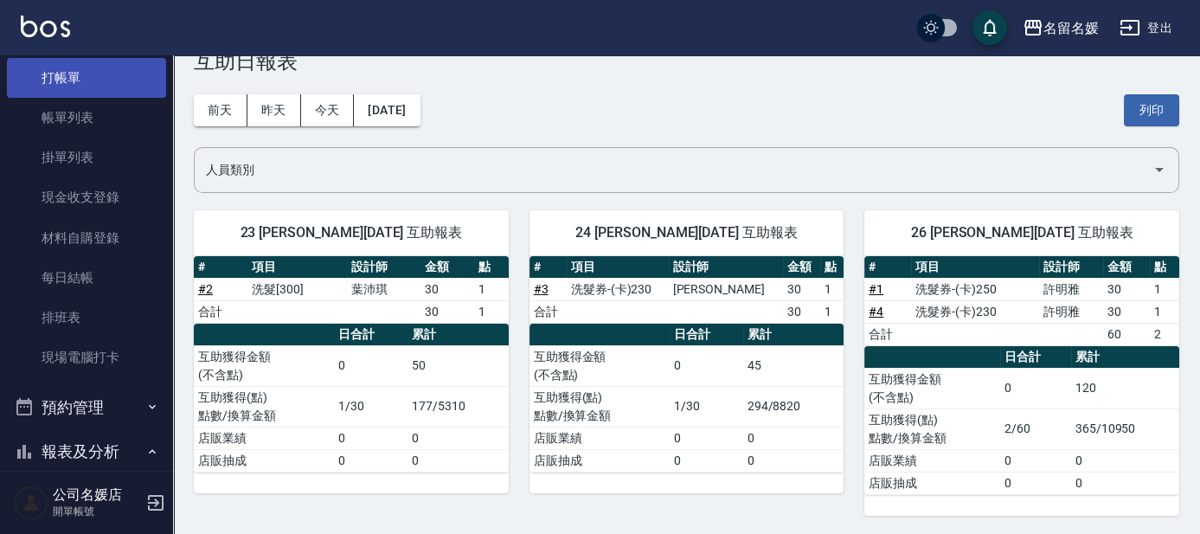
click at [115, 88] on link "打帳單" at bounding box center [86, 78] width 159 height 40
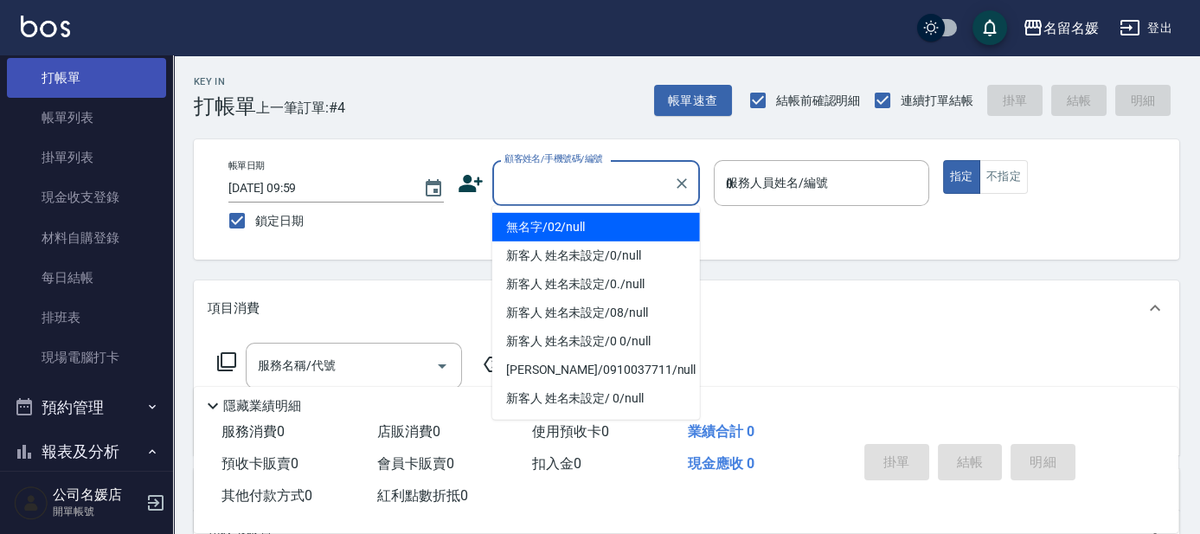
type input "03"
type input "無名字/02/null"
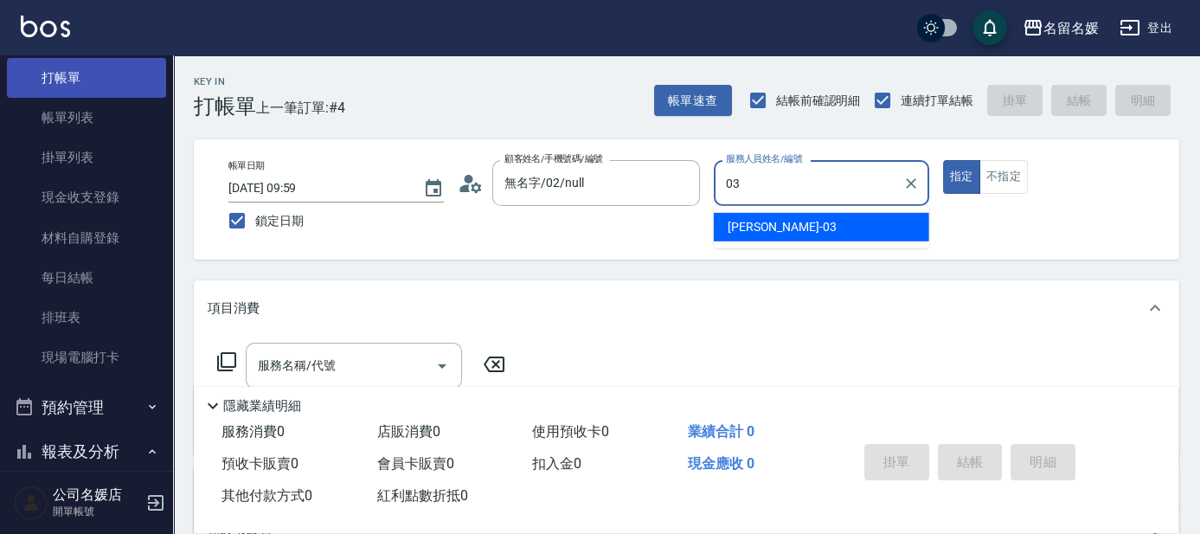
type input "[PERSON_NAME]03"
type button "true"
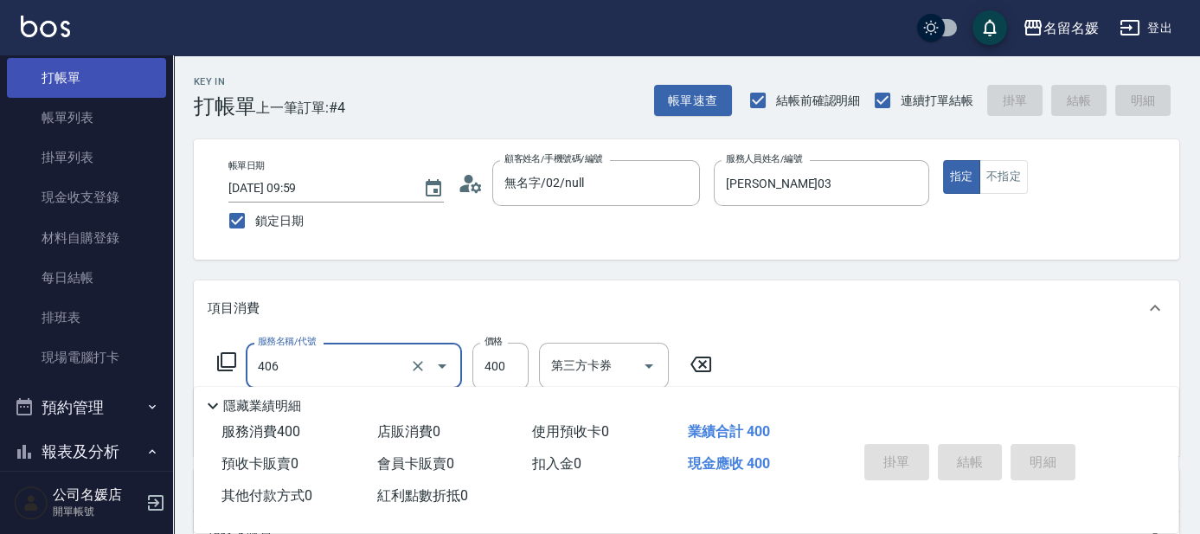
type input "406"
